Goal: Check status: Check status

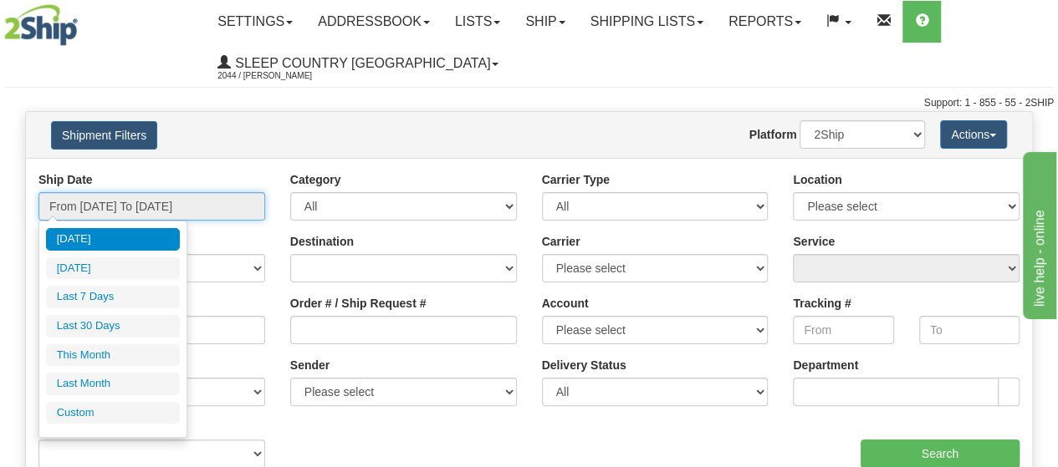
click at [194, 209] on input "From [DATE] To [DATE]" at bounding box center [151, 206] width 227 height 28
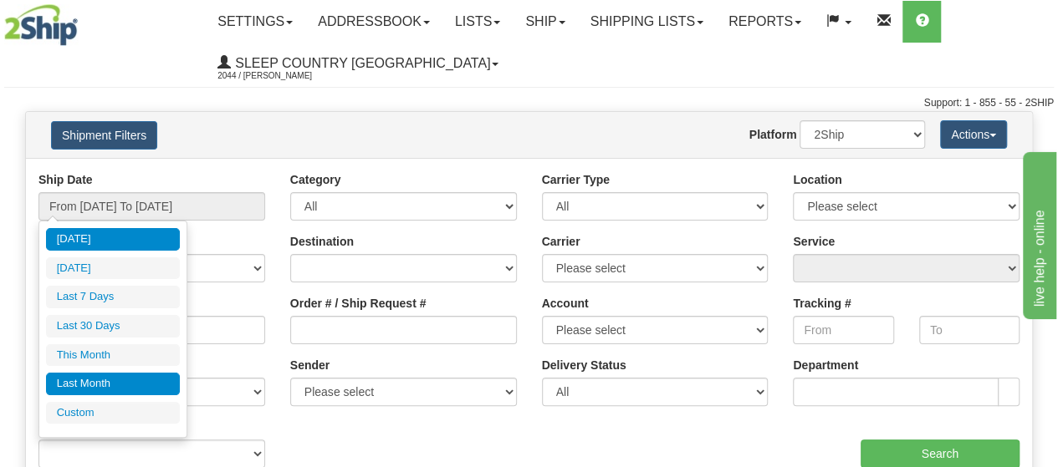
click at [112, 375] on li "Last Month" at bounding box center [113, 384] width 134 height 23
type input "From [DATE] To [DATE]"
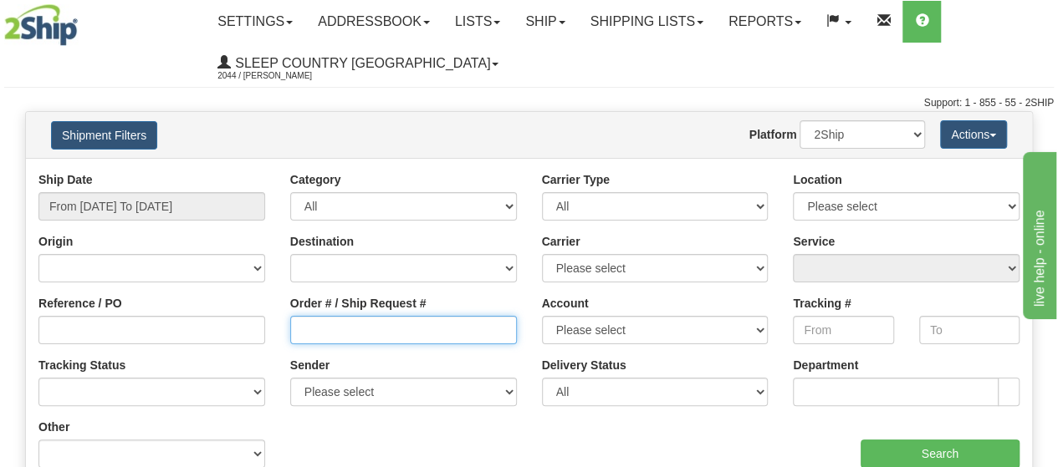
click at [373, 330] on input "Order # / Ship Request #" at bounding box center [403, 330] width 227 height 28
paste input "82I014201*A"
type input "82I014201"
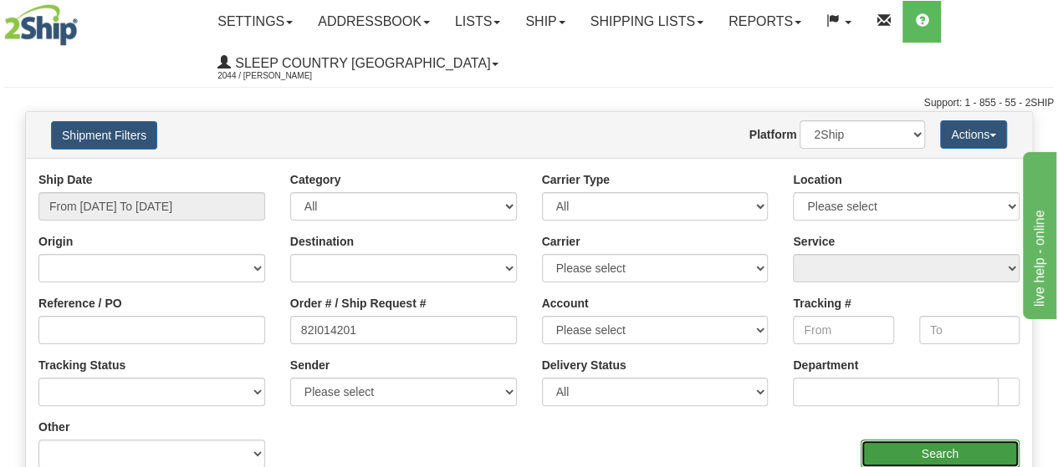
click at [940, 457] on input "Search" at bounding box center [940, 454] width 160 height 28
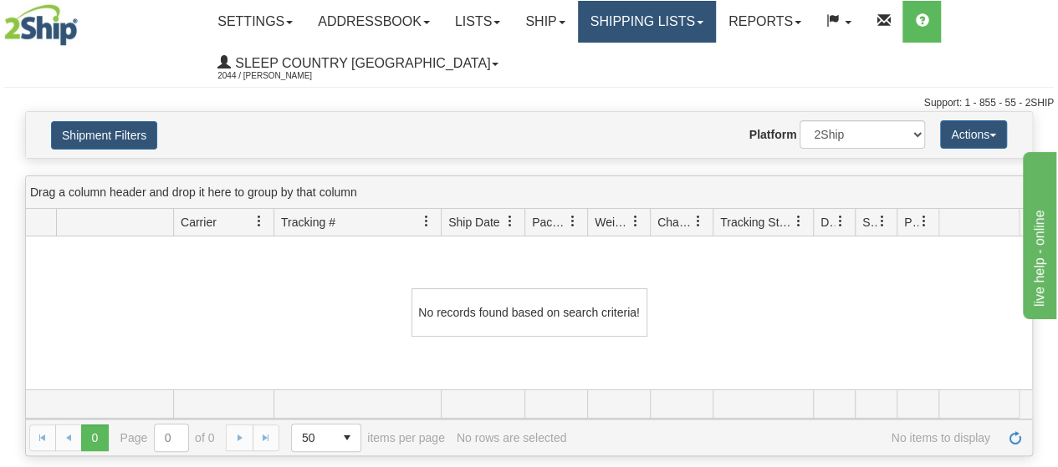
click at [674, 13] on link "Shipping lists" at bounding box center [647, 22] width 138 height 42
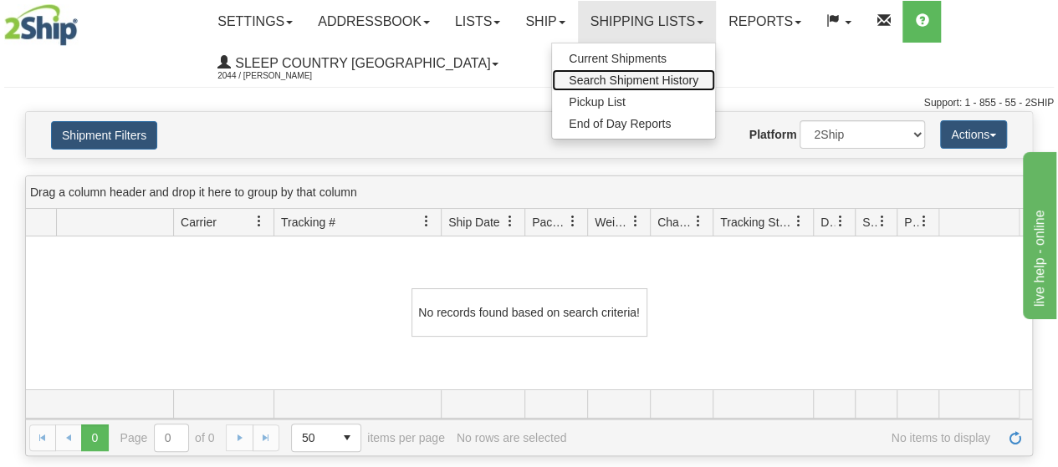
click at [631, 79] on span "Search Shipment History" at bounding box center [634, 80] width 130 height 13
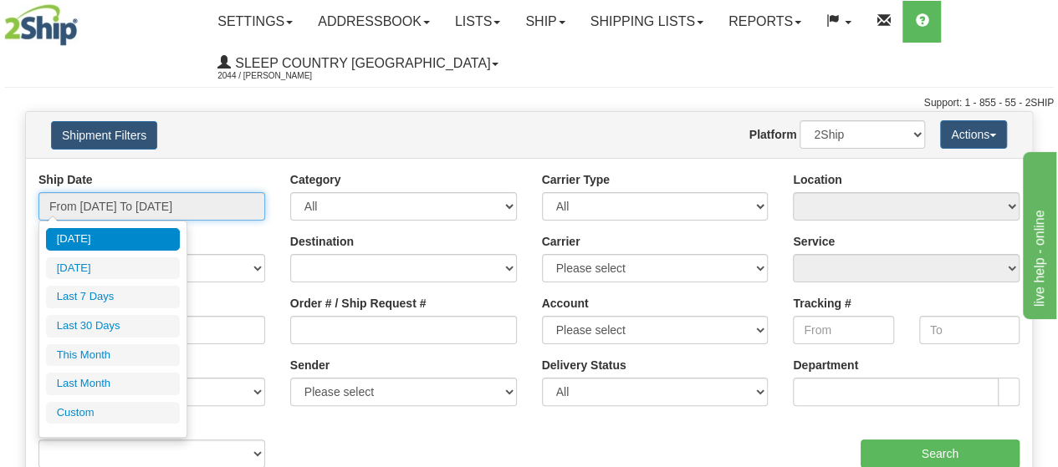
click at [147, 202] on input "From [DATE] To [DATE]" at bounding box center [151, 206] width 227 height 28
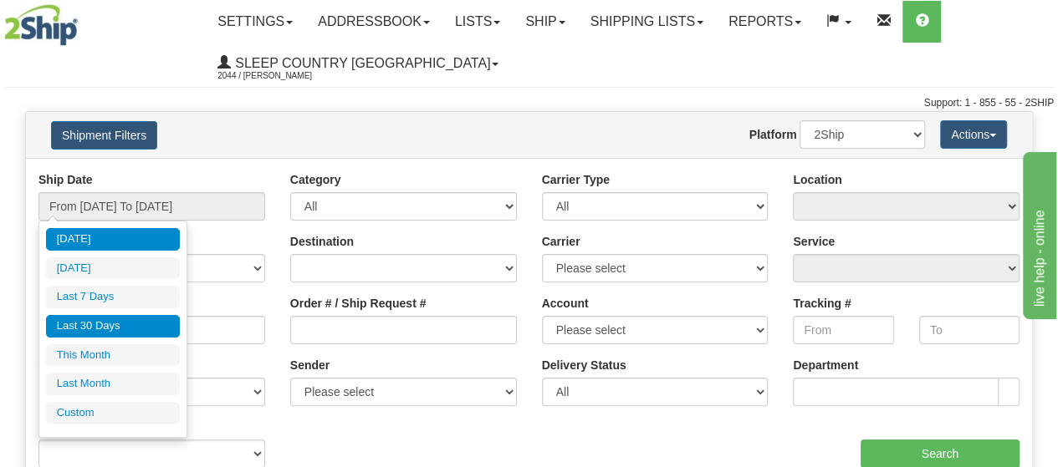
click at [107, 325] on li "Last 30 Days" at bounding box center [113, 326] width 134 height 23
type input "From 08/26/2025 To 09/24/2025"
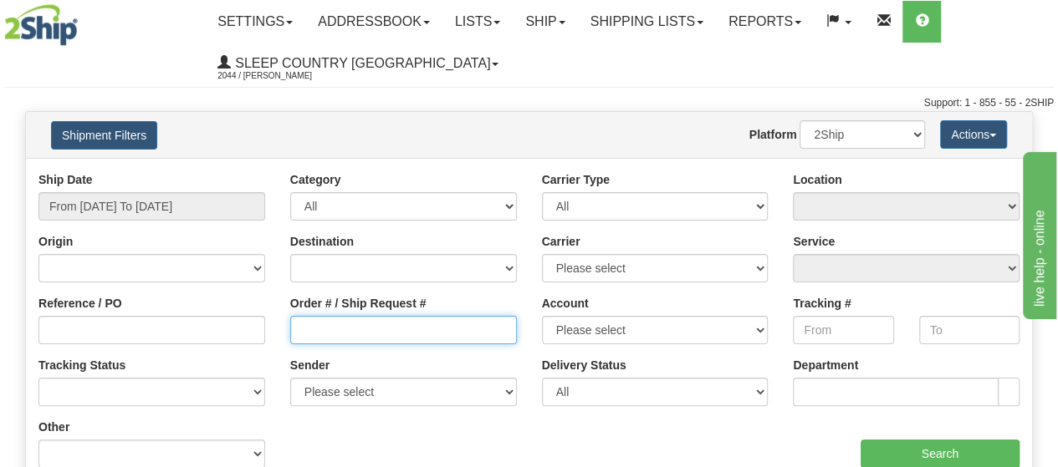
click at [309, 335] on input "Order # / Ship Request #" at bounding box center [403, 330] width 227 height 28
paste input "82I014201*A"
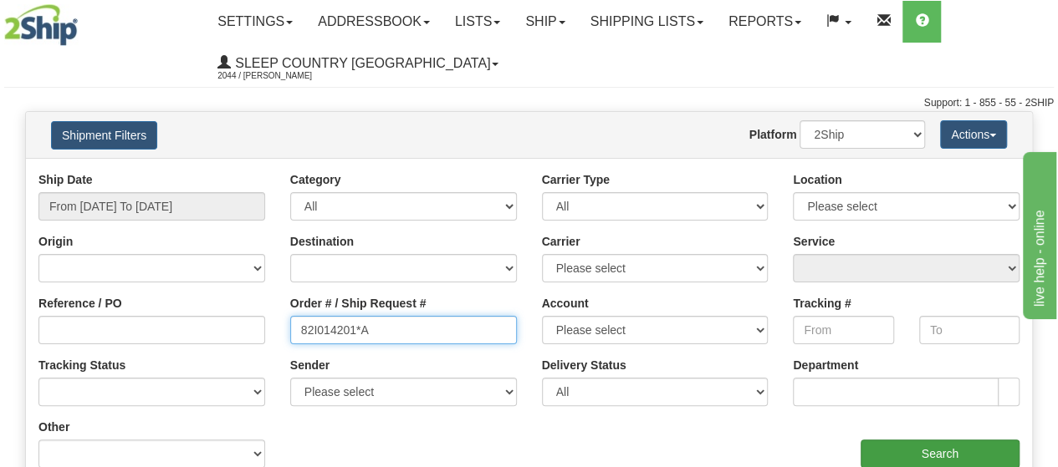
type input "82I014201*A"
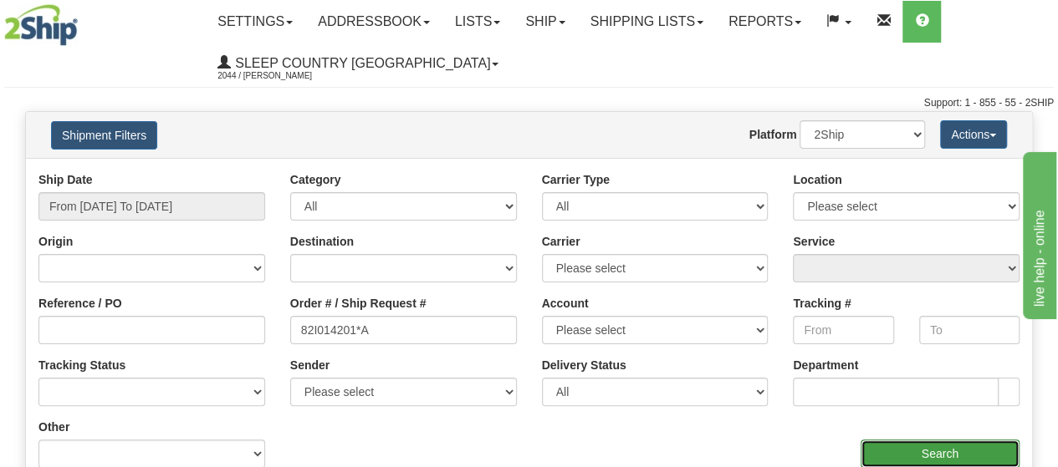
click at [917, 449] on input "Search" at bounding box center [940, 454] width 160 height 28
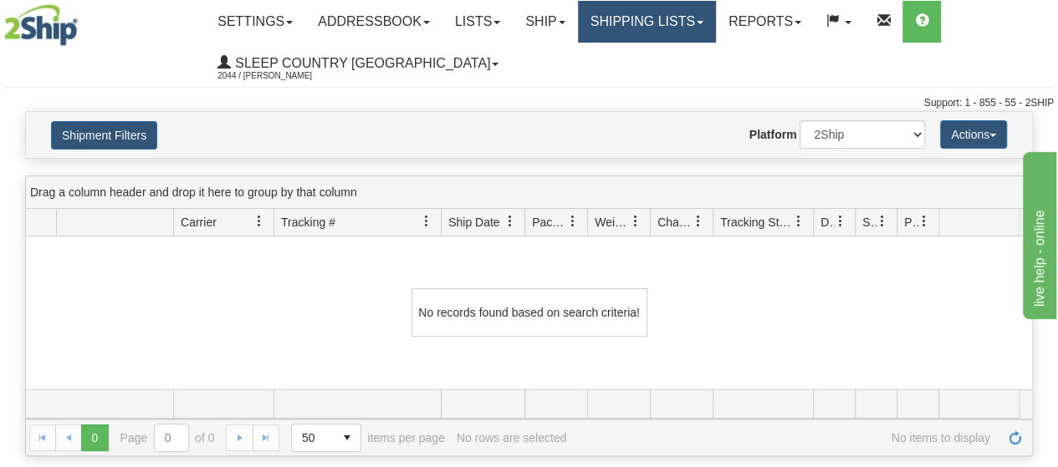
click at [669, 27] on link "Shipping lists" at bounding box center [647, 22] width 138 height 42
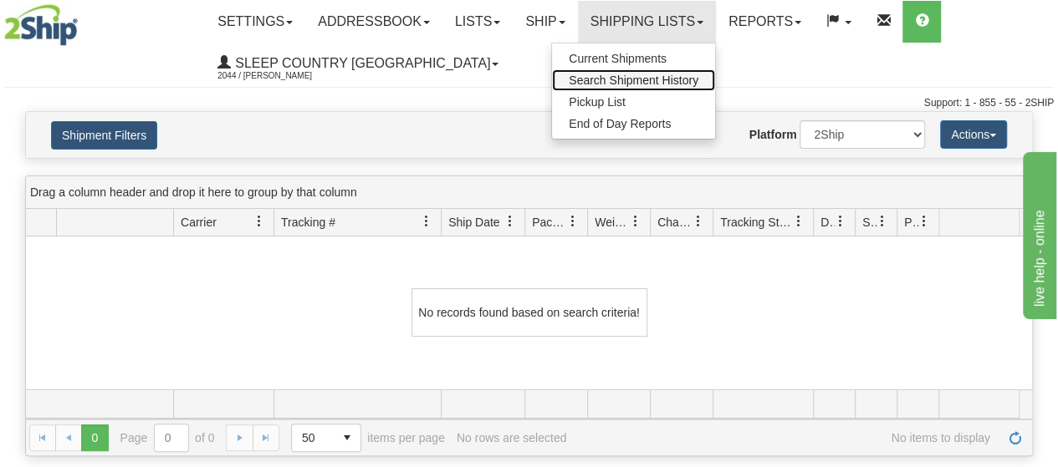
click at [651, 76] on span "Search Shipment History" at bounding box center [634, 80] width 130 height 13
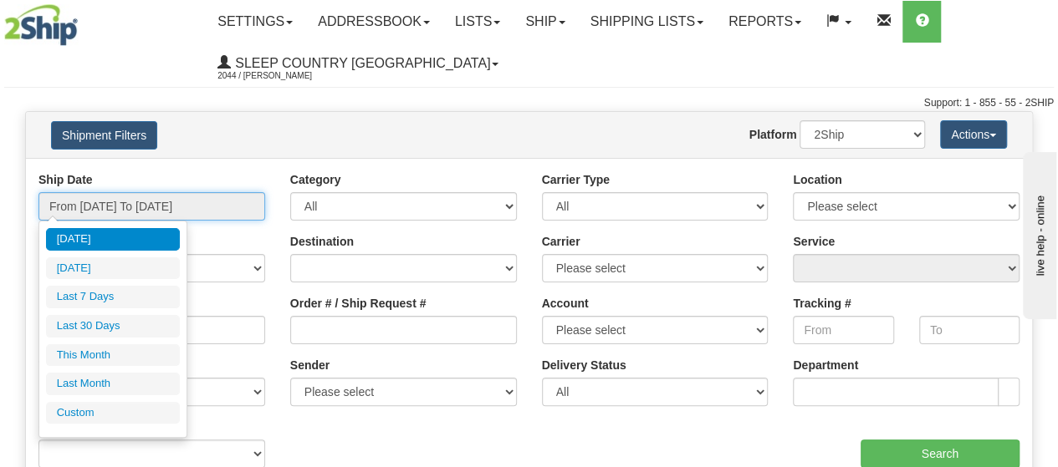
click at [120, 207] on input "From [DATE] To [DATE]" at bounding box center [151, 206] width 227 height 28
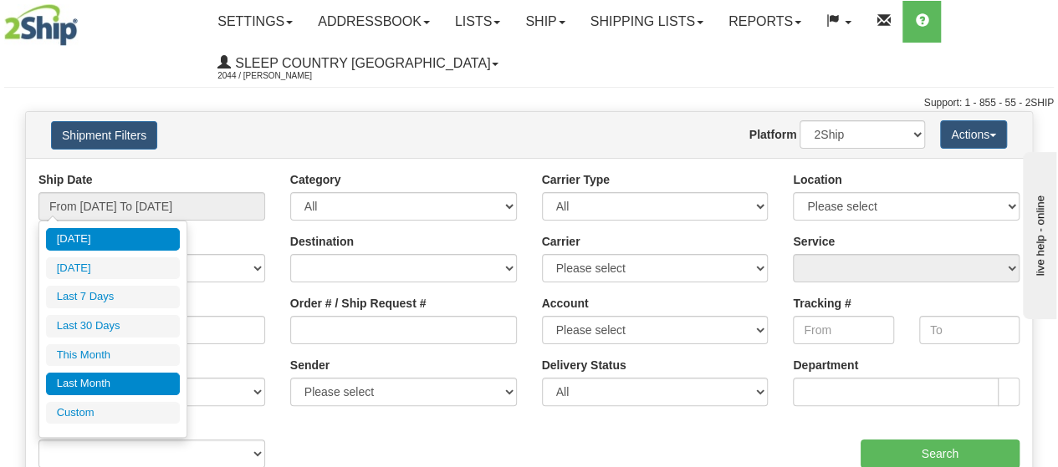
click at [107, 378] on li "Last Month" at bounding box center [113, 384] width 134 height 23
type input "From [DATE] To [DATE]"
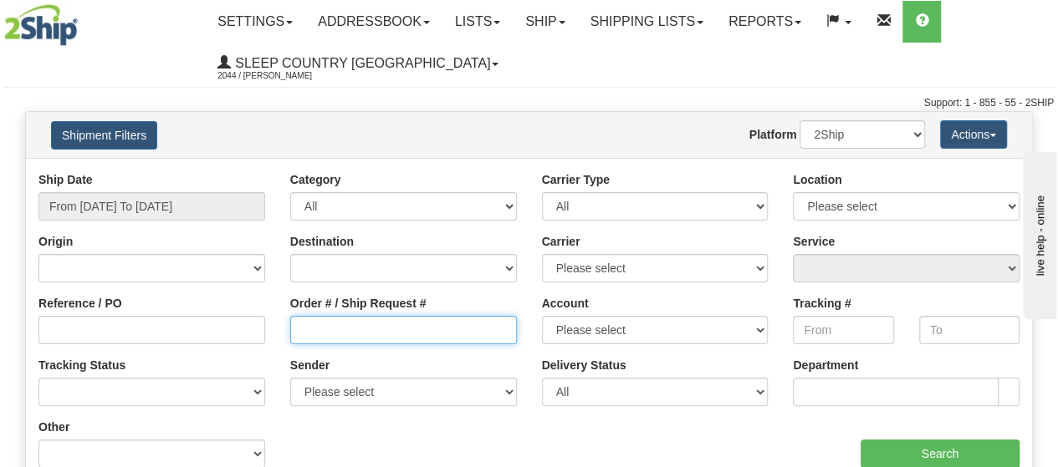
click at [318, 334] on input "Order # / Ship Request #" at bounding box center [403, 330] width 227 height 28
paste input "82I014201*A"
type input "82I014201"
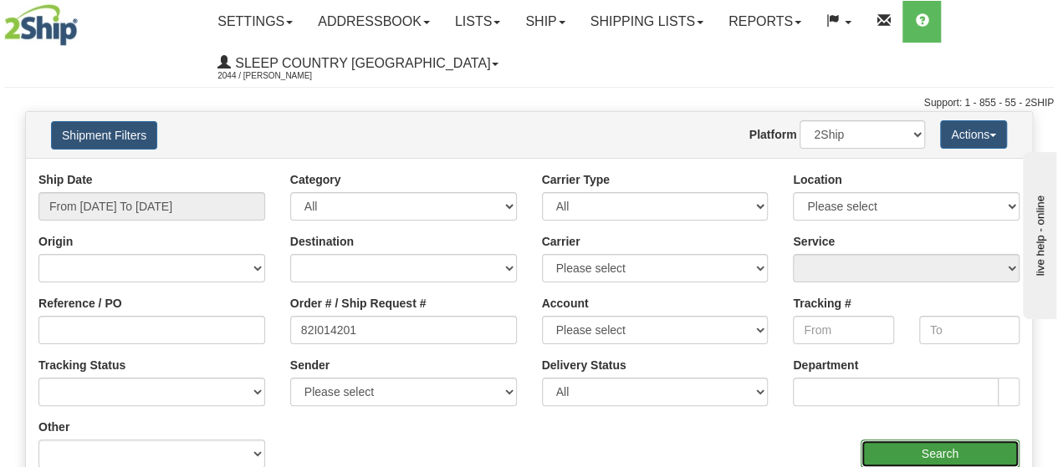
click at [935, 442] on input "Search" at bounding box center [940, 454] width 160 height 28
